Goal: Use online tool/utility: Utilize a website feature to perform a specific function

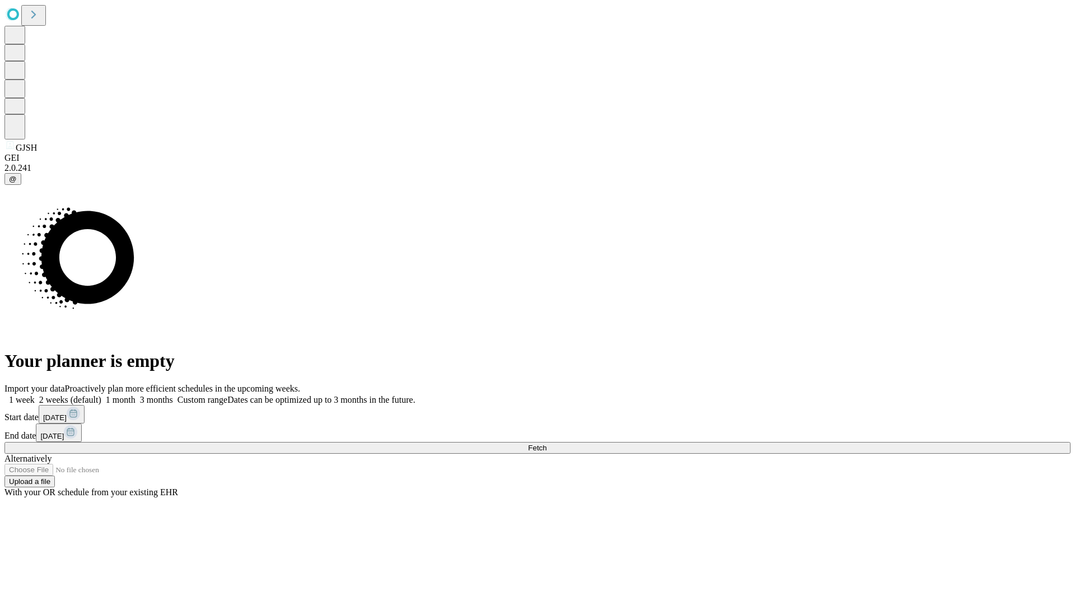
click at [546, 443] on span "Fetch" at bounding box center [537, 447] width 18 height 8
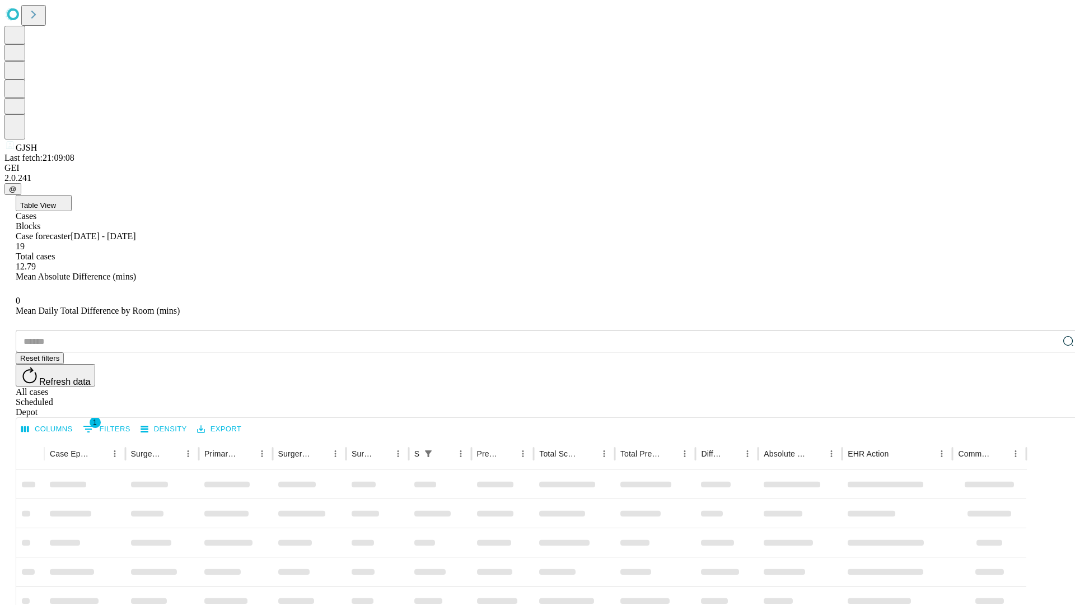
click at [1046, 407] on div "Depot" at bounding box center [549, 412] width 1066 height 10
